Goal: Task Accomplishment & Management: Manage account settings

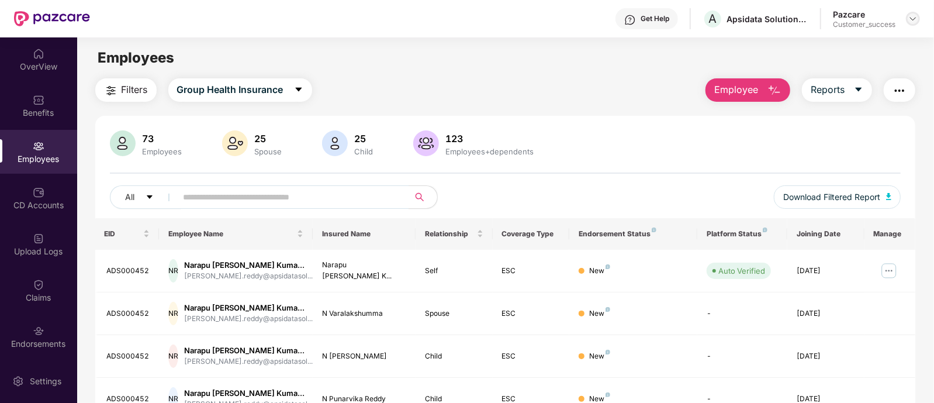
click at [908, 15] on div at bounding box center [913, 19] width 14 height 14
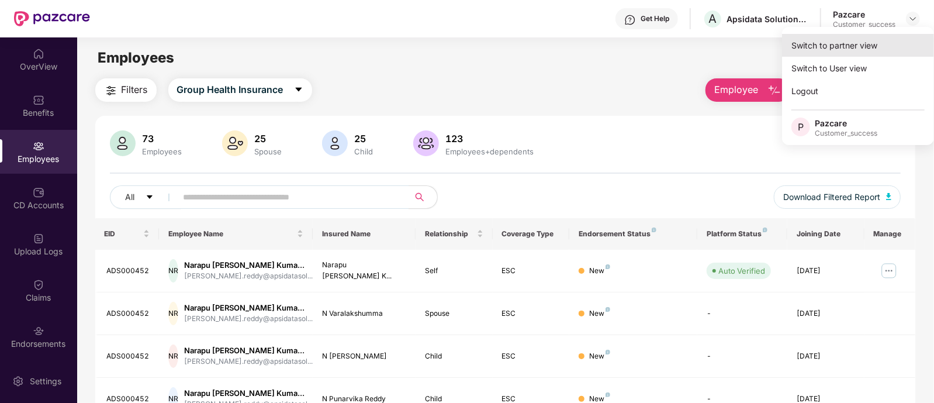
click at [836, 39] on div "Switch to partner view" at bounding box center [858, 45] width 152 height 23
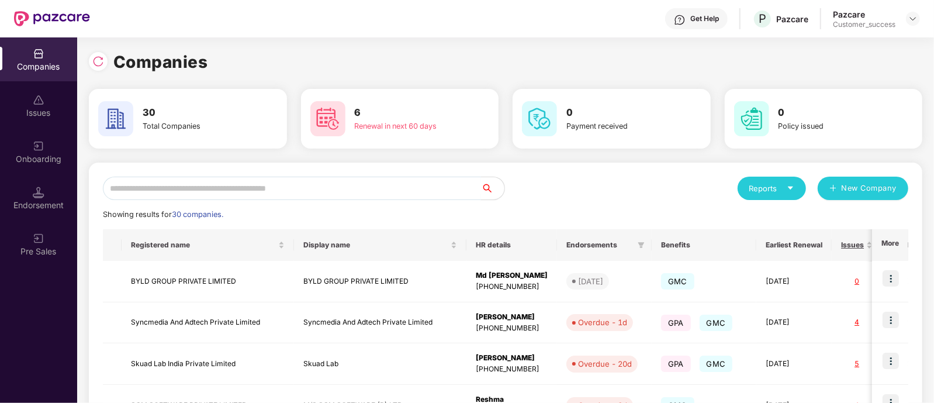
click at [278, 196] on input "text" at bounding box center [292, 187] width 378 height 23
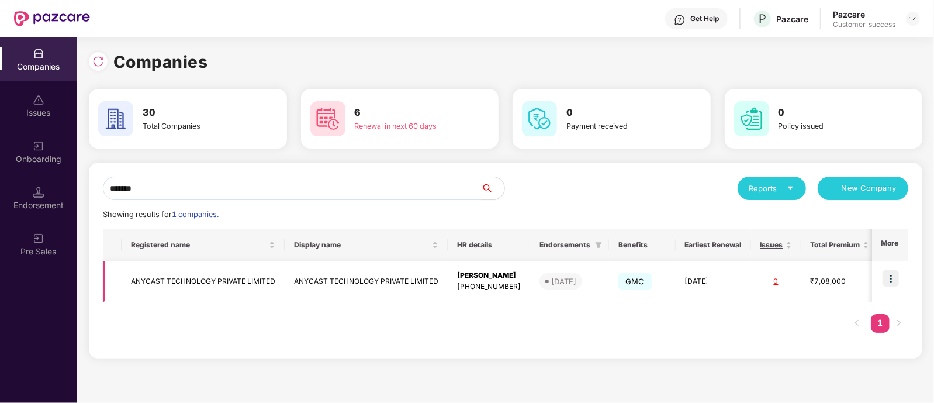
type input "*******"
click at [888, 275] on img at bounding box center [890, 278] width 16 height 16
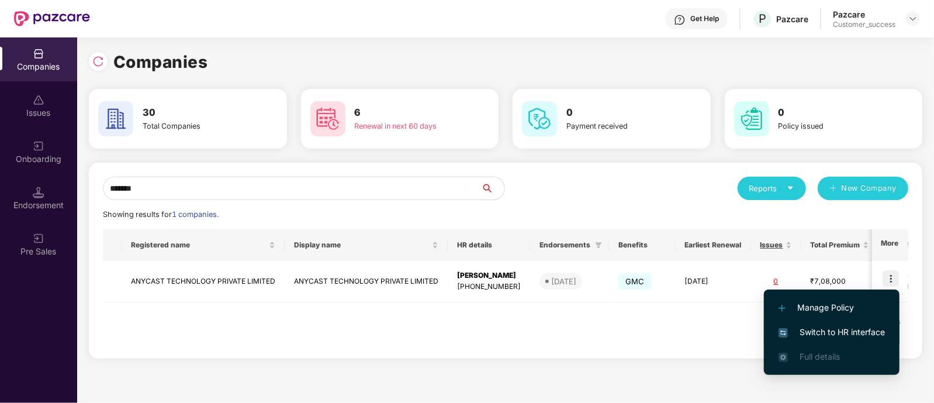
click at [828, 330] on span "Switch to HR interface" at bounding box center [831, 332] width 106 height 13
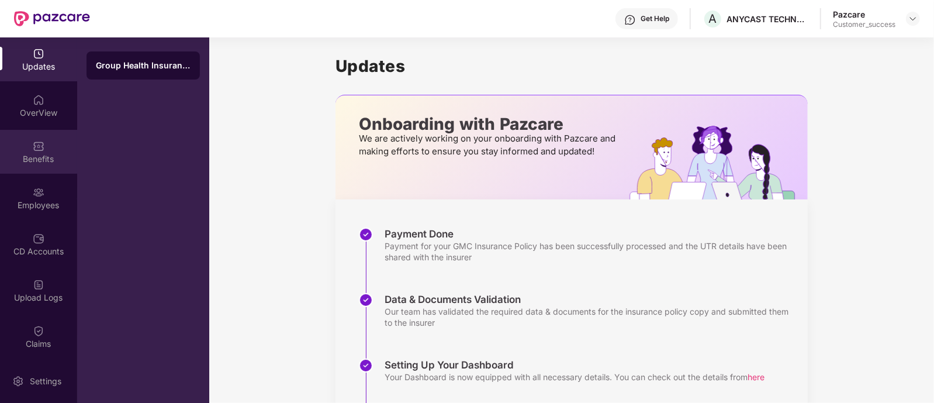
click at [51, 153] on div "Benefits" at bounding box center [38, 159] width 77 height 12
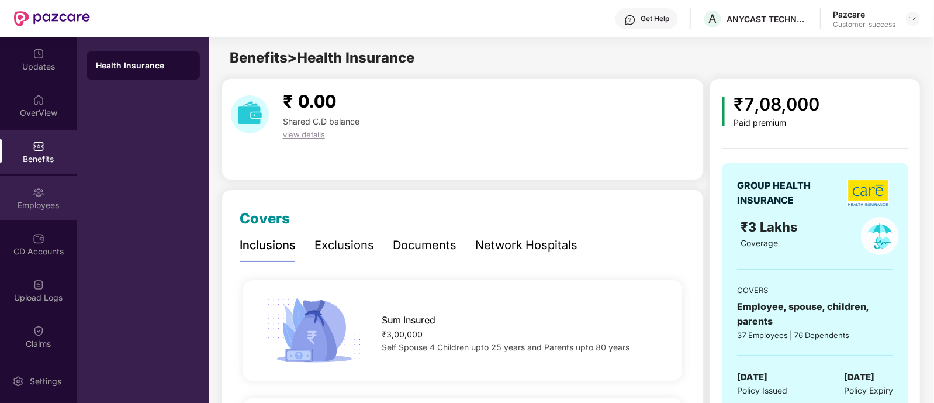
click at [37, 194] on img at bounding box center [39, 192] width 12 height 12
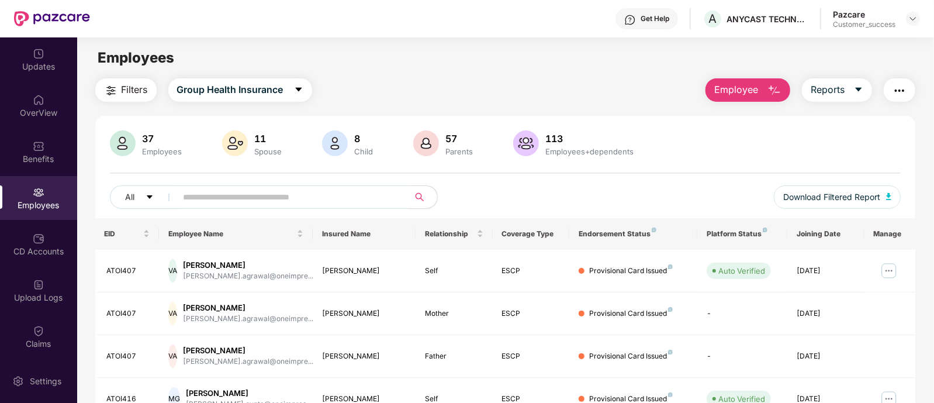
click at [270, 200] on input "text" at bounding box center [289, 197] width 210 height 18
click at [61, 143] on div "Benefits" at bounding box center [38, 152] width 77 height 44
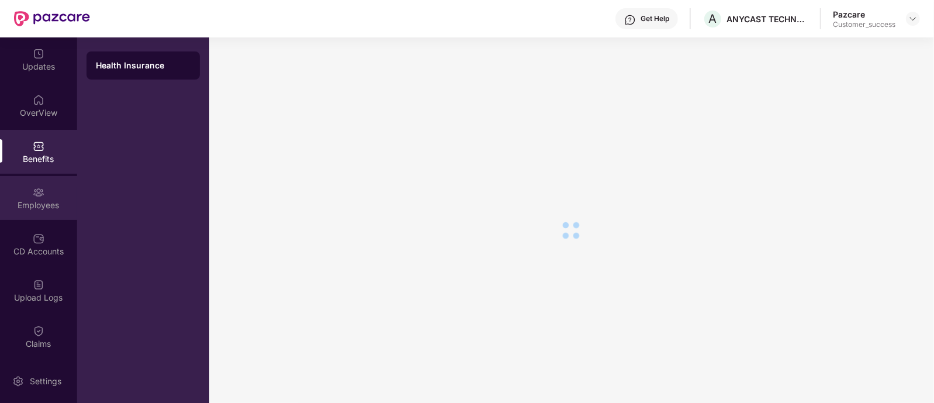
click at [36, 208] on div "Employees" at bounding box center [38, 205] width 77 height 12
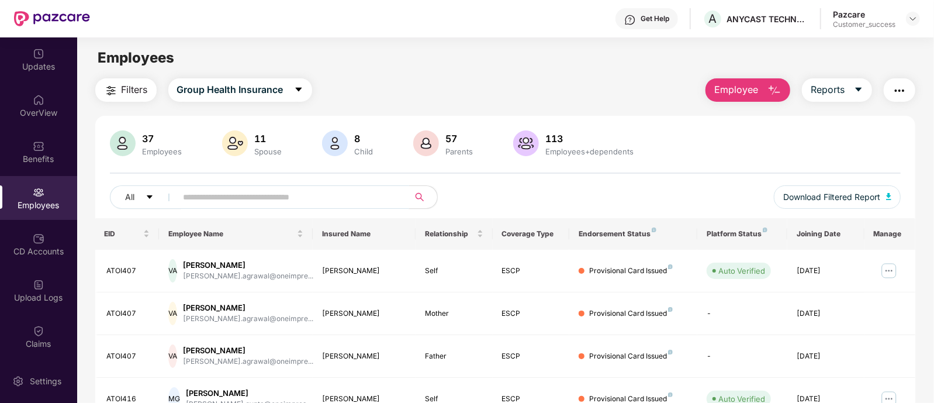
click at [251, 189] on input "text" at bounding box center [289, 197] width 210 height 18
click at [44, 69] on div "Updates" at bounding box center [38, 67] width 77 height 12
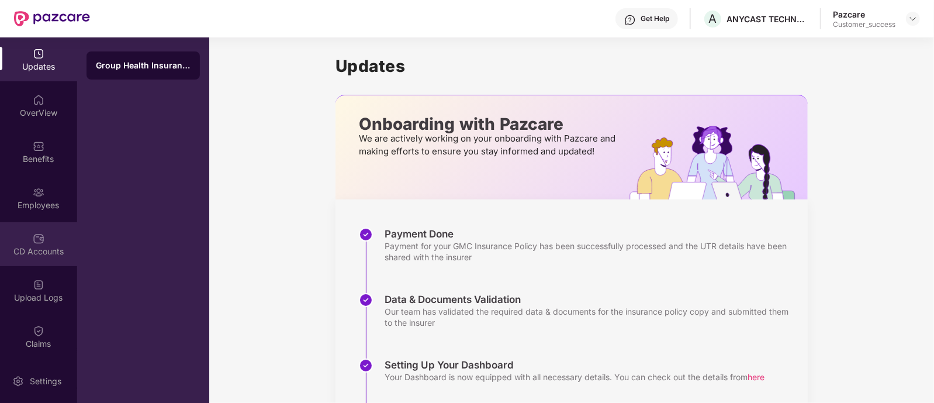
click at [56, 224] on div "CD Accounts" at bounding box center [38, 244] width 77 height 44
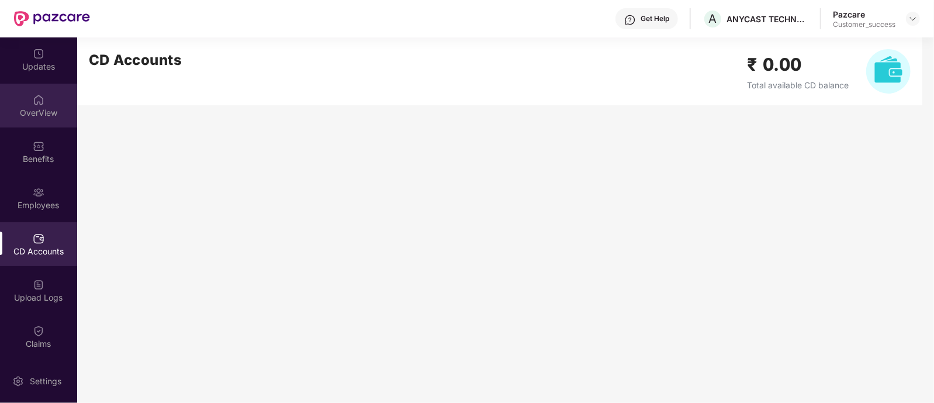
click at [40, 96] on img at bounding box center [39, 100] width 12 height 12
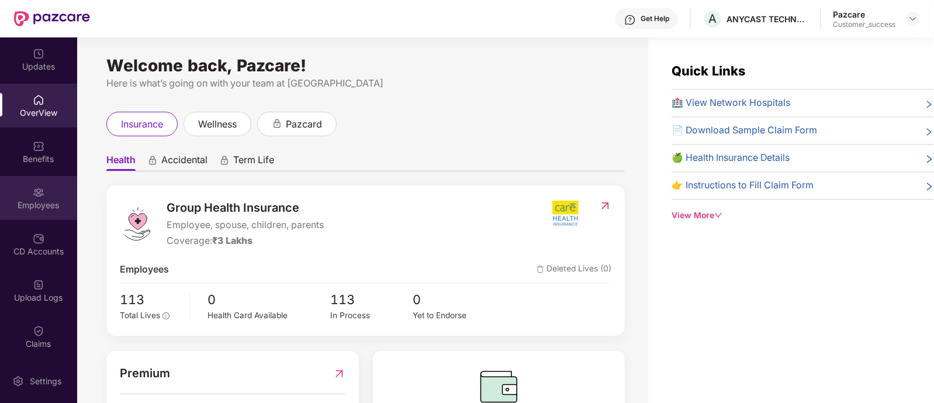
click at [26, 191] on div "Employees" at bounding box center [38, 198] width 77 height 44
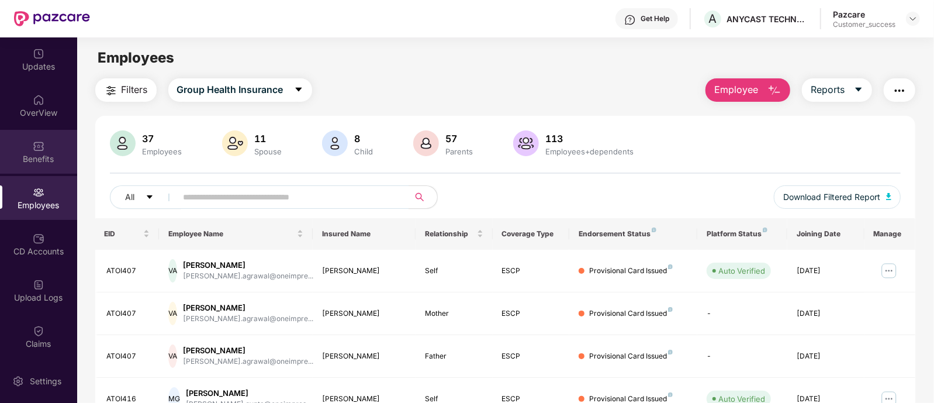
click at [40, 140] on img at bounding box center [39, 146] width 12 height 12
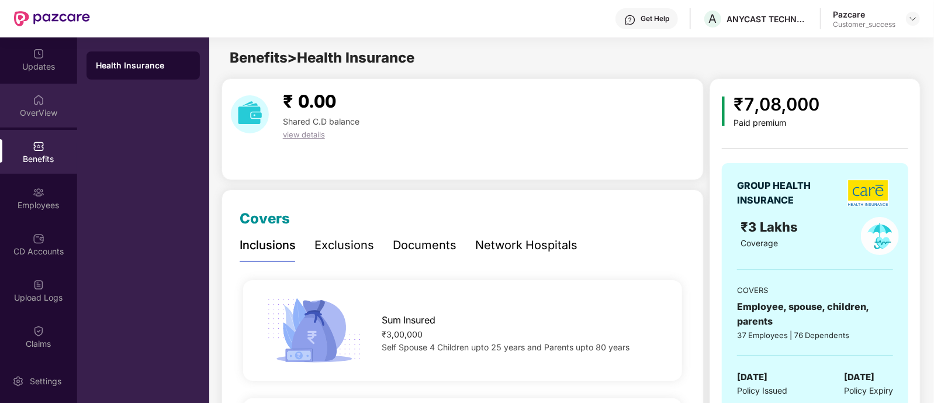
click at [38, 103] on img at bounding box center [39, 100] width 12 height 12
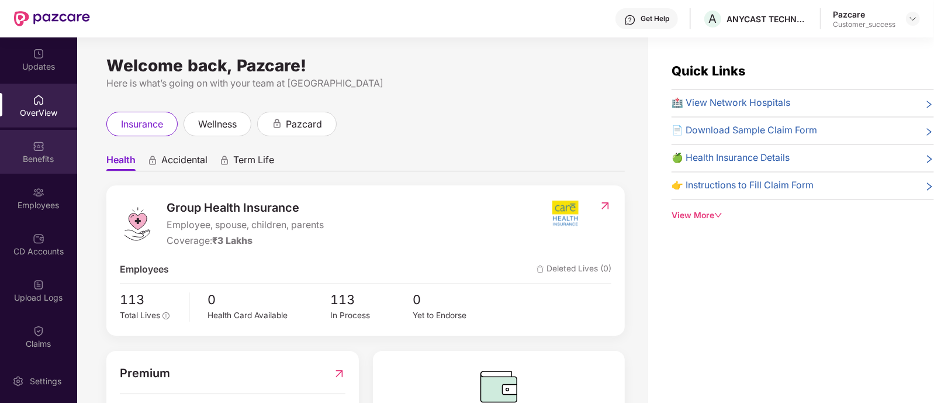
click at [17, 168] on div "Benefits" at bounding box center [38, 152] width 77 height 44
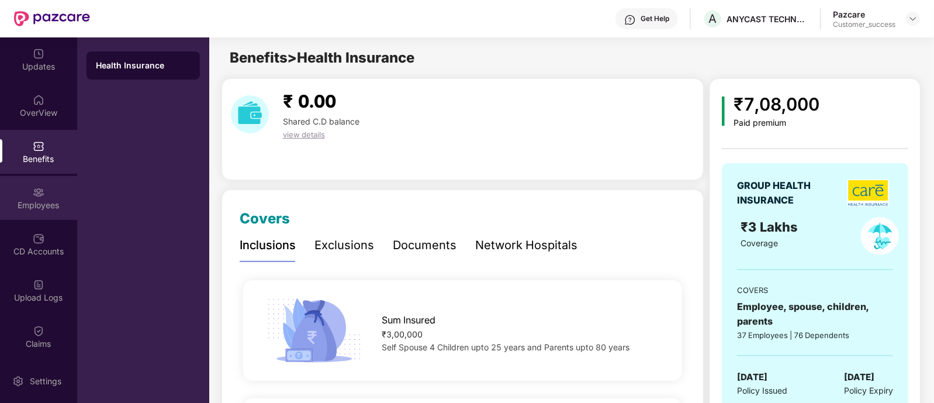
click at [43, 184] on div "Employees" at bounding box center [38, 198] width 77 height 44
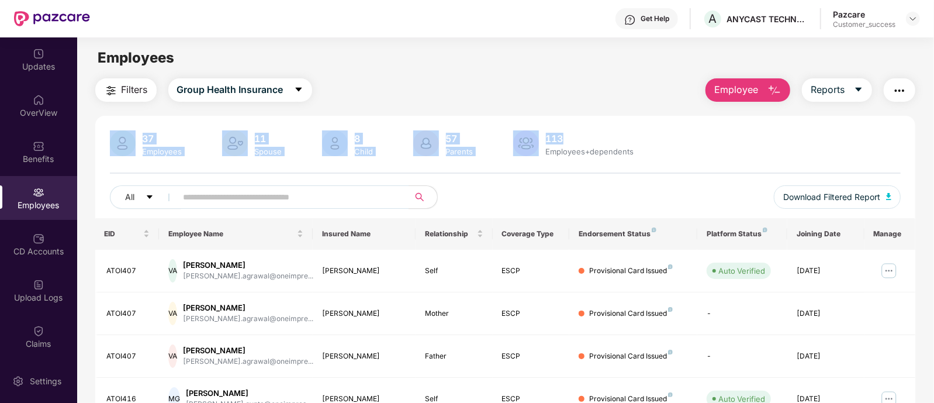
drag, startPoint x: 932, startPoint y: 98, endPoint x: 935, endPoint y: 127, distance: 29.3
click at [933, 127] on html "Get Help A ANYCAST TECHNOLOGY PRIVATE LIMITED Pazcare Customer_success Updates …" at bounding box center [467, 201] width 934 height 403
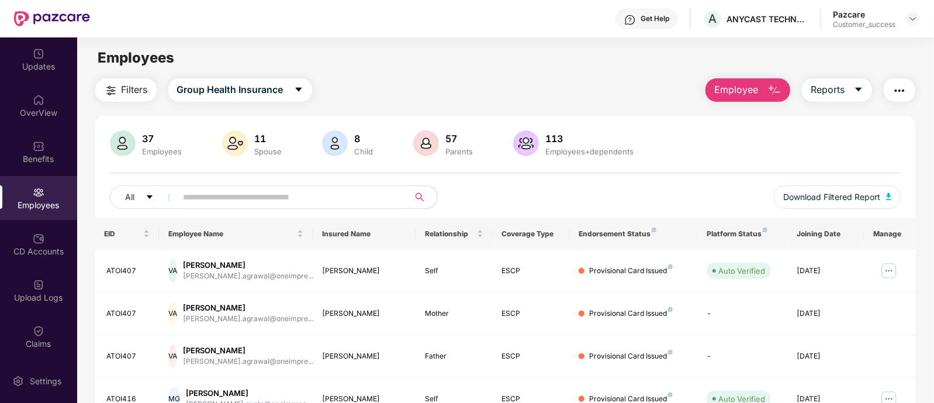
click at [481, 50] on div "Employees" at bounding box center [505, 58] width 856 height 22
click at [283, 195] on input "text" at bounding box center [289, 197] width 210 height 18
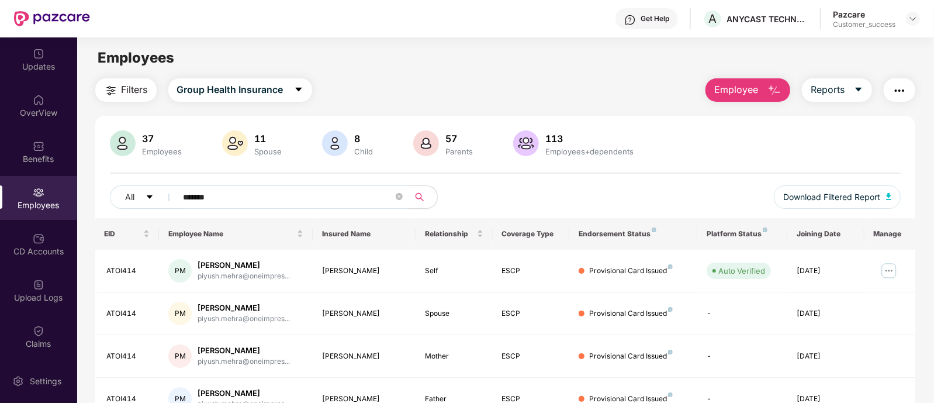
type input "*******"
click at [909, 21] on img at bounding box center [912, 18] width 9 height 9
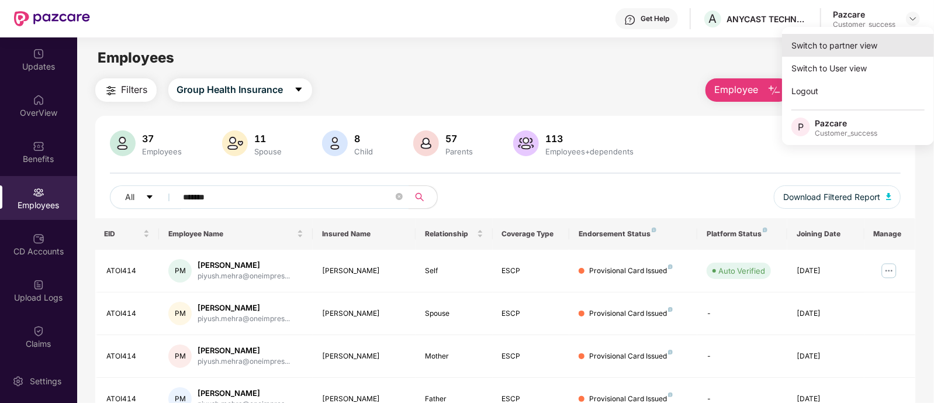
click at [853, 44] on div "Switch to partner view" at bounding box center [858, 45] width 152 height 23
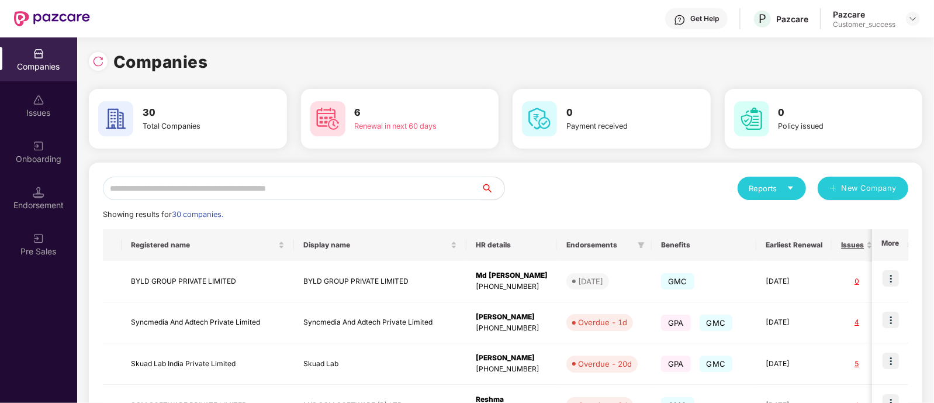
click at [385, 188] on input "text" at bounding box center [292, 187] width 378 height 23
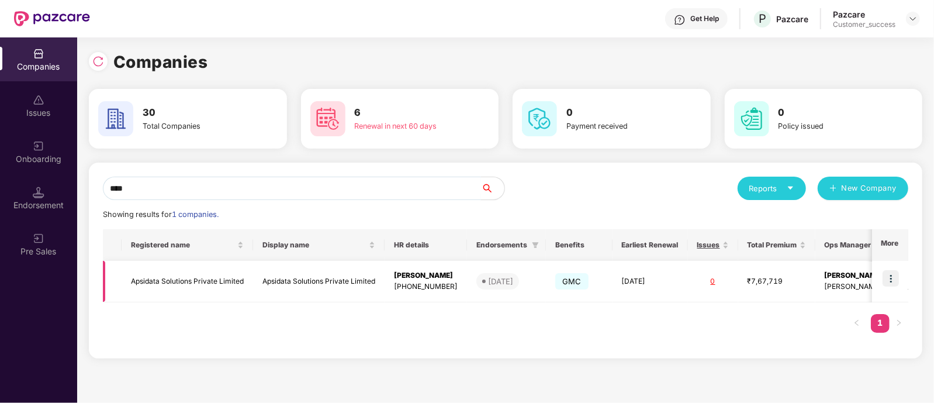
type input "****"
click at [891, 273] on img at bounding box center [890, 278] width 16 height 16
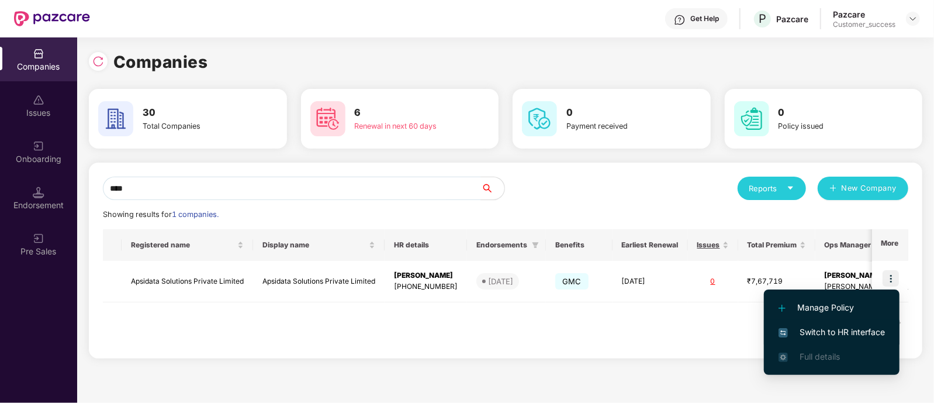
click at [833, 324] on li "Switch to HR interface" at bounding box center [832, 332] width 136 height 25
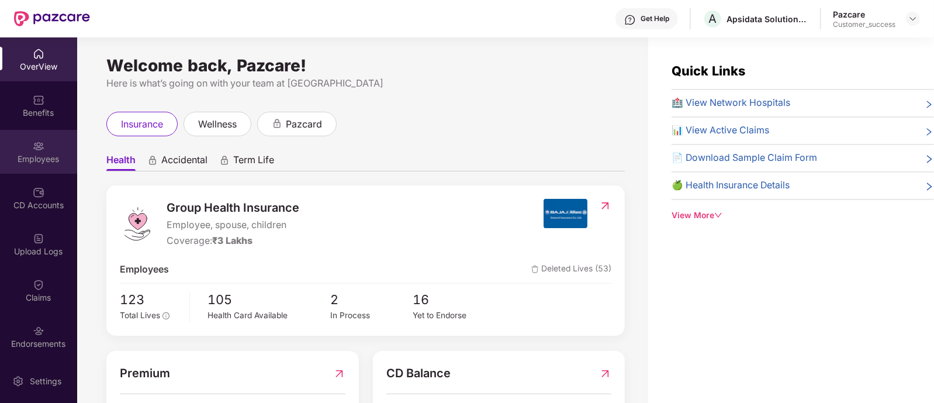
click at [50, 147] on div "Employees" at bounding box center [38, 152] width 77 height 44
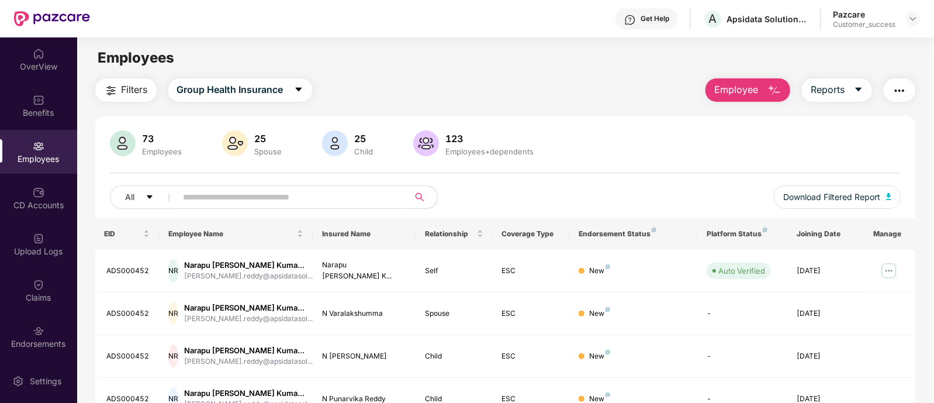
click at [232, 197] on input "text" at bounding box center [289, 197] width 210 height 18
click at [887, 265] on img at bounding box center [889, 270] width 19 height 19
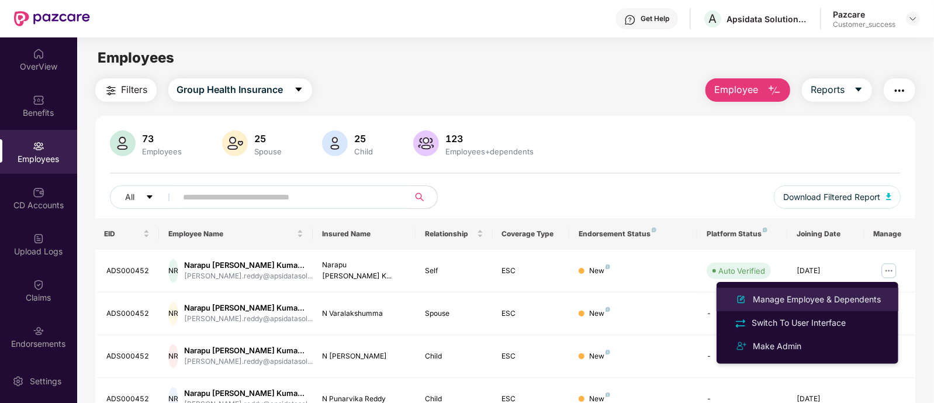
click at [797, 300] on div "Manage Employee & Dependents" at bounding box center [816, 299] width 133 height 13
